Goal: Information Seeking & Learning: Learn about a topic

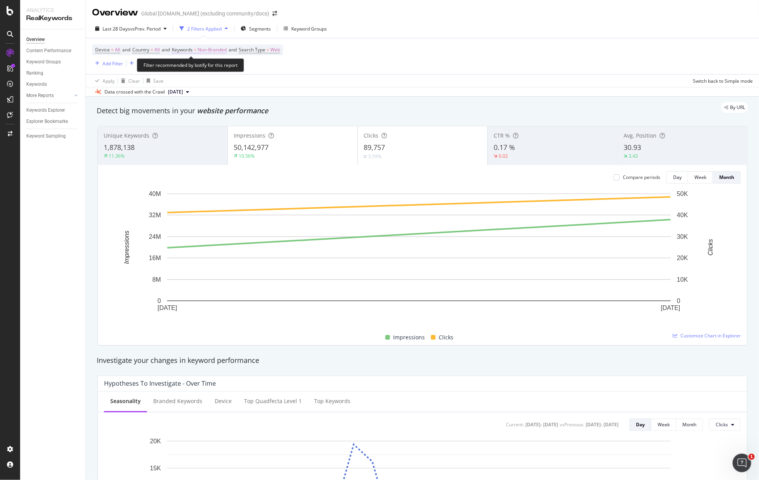
click at [202, 51] on span "Non-Branded" at bounding box center [212, 49] width 29 height 11
click at [57, 121] on div "Explorer Bookmarks" at bounding box center [47, 122] width 42 height 8
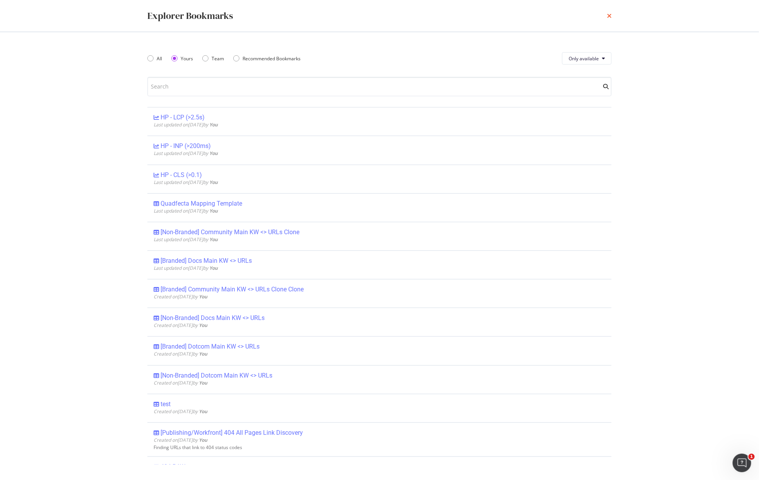
click at [609, 17] on icon "times" at bounding box center [609, 16] width 5 height 6
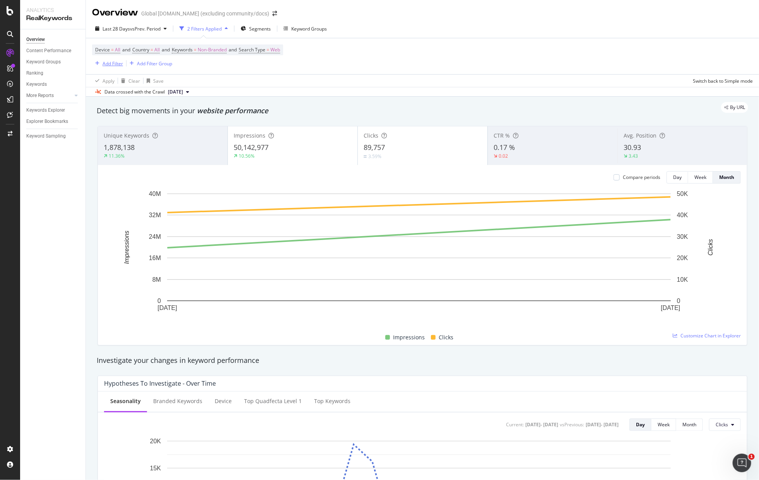
click at [106, 65] on div "Add Filter" at bounding box center [112, 63] width 20 height 7
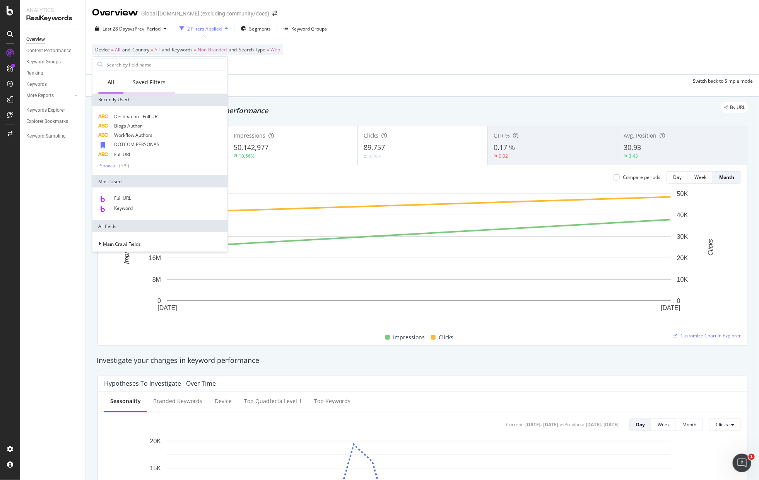
click at [154, 84] on div "Saved Filters" at bounding box center [149, 82] width 33 height 8
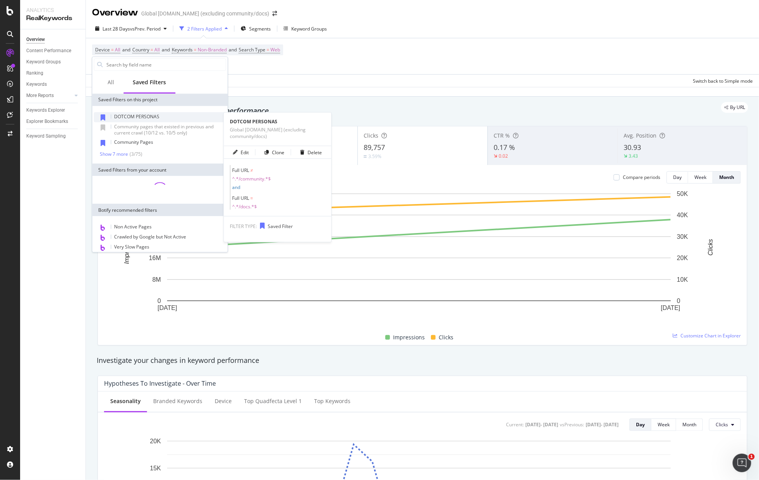
click at [147, 119] on span "DOTCOM PERSONAS" at bounding box center [136, 116] width 45 height 7
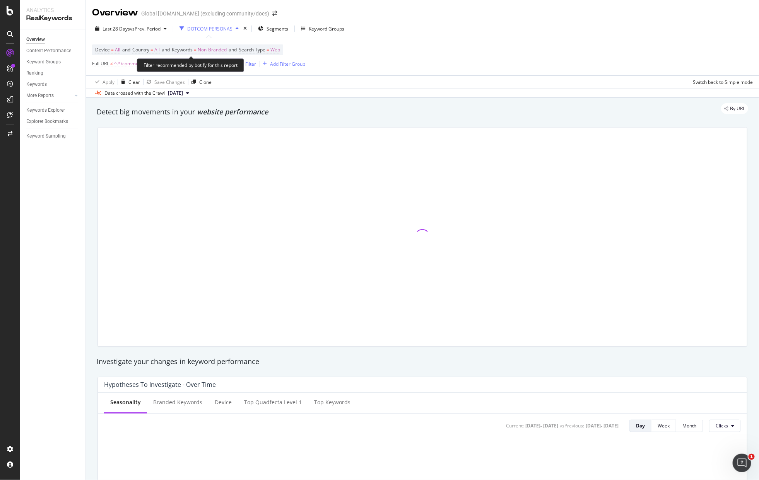
click at [216, 48] on span "Non-Branded" at bounding box center [212, 49] width 29 height 11
click at [214, 66] on div "Non-Branded" at bounding box center [203, 68] width 41 height 12
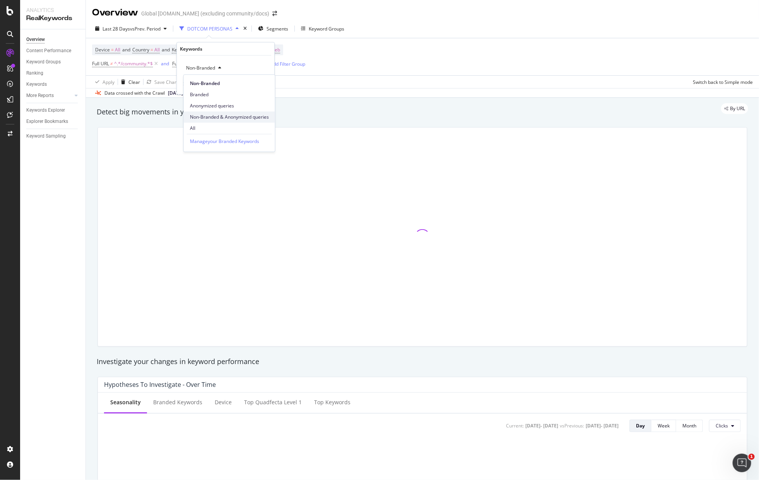
click at [229, 119] on span "Non-Branded & Anonymized queries" at bounding box center [229, 117] width 79 height 7
click at [271, 80] on div "Add filter Apply" at bounding box center [246, 84] width 56 height 8
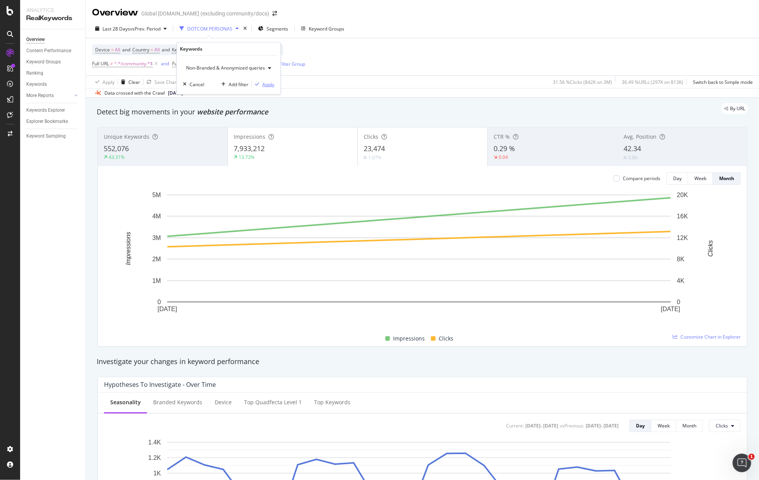
click at [267, 85] on div "Apply" at bounding box center [268, 84] width 12 height 7
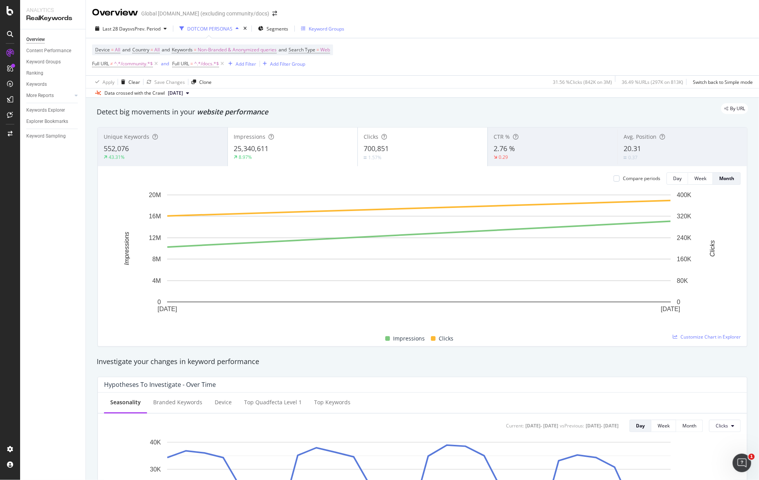
click at [326, 28] on div "Keyword Groups" at bounding box center [327, 29] width 36 height 7
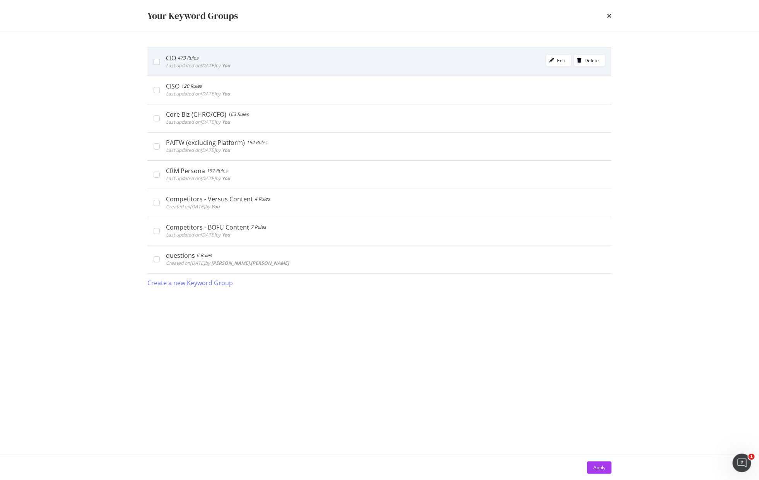
drag, startPoint x: 349, startPoint y: 64, endPoint x: 441, endPoint y: 71, distance: 93.1
click at [348, 63] on div "CIO 473 Rules Last updated on 2025 Aug 19th by You Edit Delete" at bounding box center [385, 61] width 439 height 15
click at [411, 69] on div "CIO 473 Rules Last updated on 2025 Aug 19th by You Edit Delete" at bounding box center [385, 61] width 439 height 15
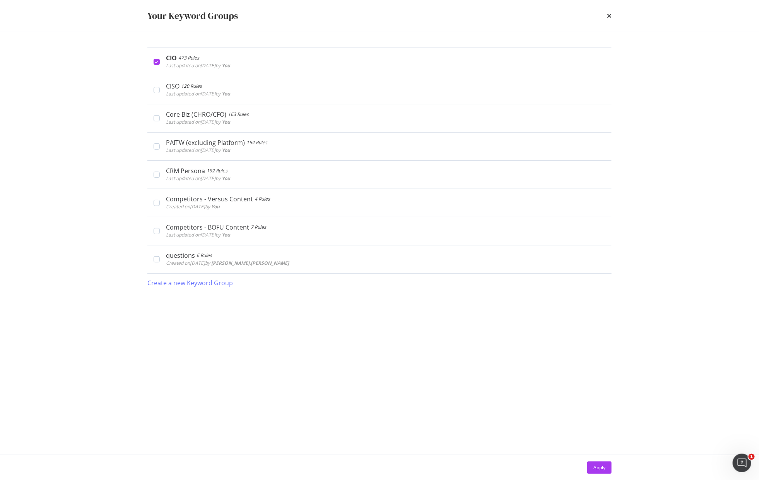
click at [597, 465] on div "Apply" at bounding box center [599, 467] width 12 height 7
